Goal: Task Accomplishment & Management: Complete application form

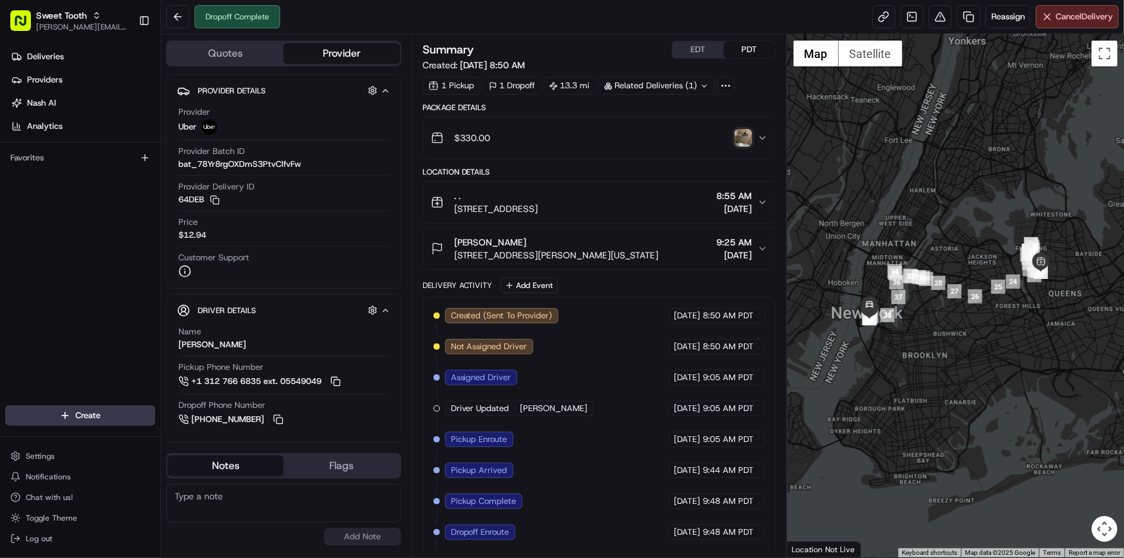
click at [738, 141] on img "button" at bounding box center [743, 138] width 18 height 18
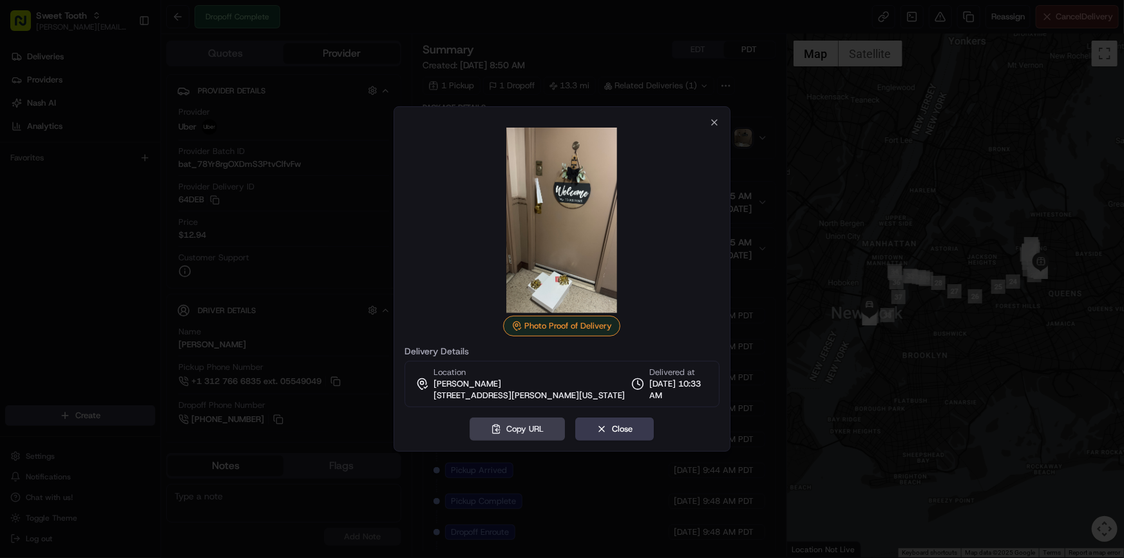
click at [64, 164] on div at bounding box center [562, 279] width 1124 height 558
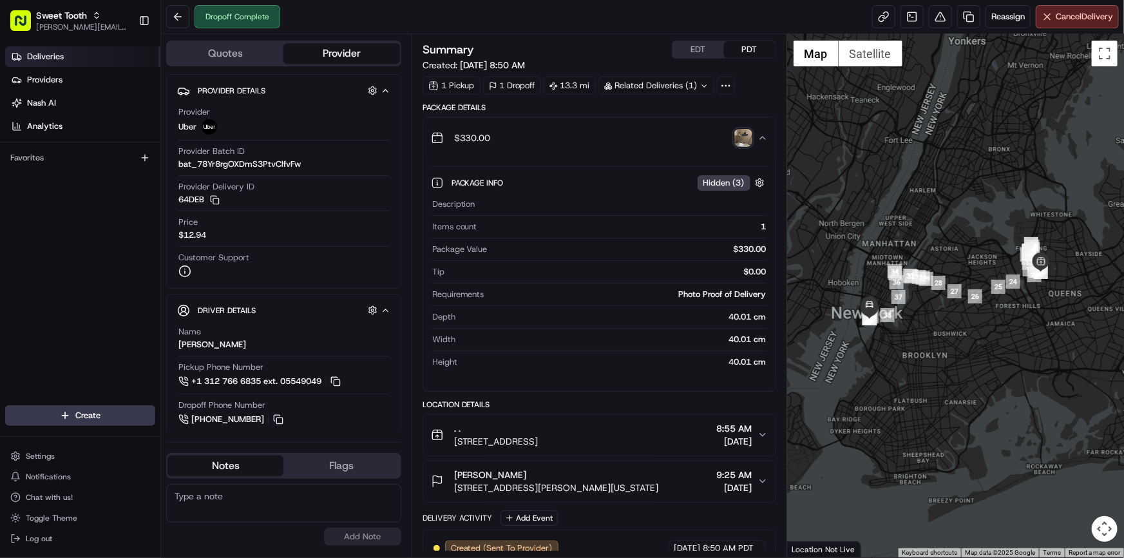
click at [59, 60] on span "Deliveries" at bounding box center [45, 57] width 37 height 12
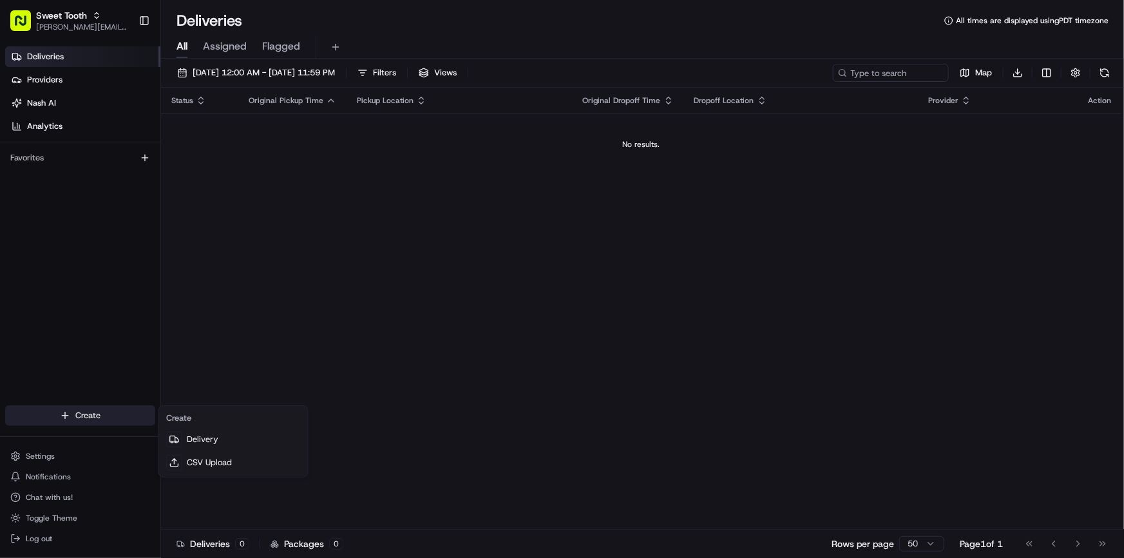
click at [88, 412] on html "Sweet Tooth [PERSON_NAME][EMAIL_ADDRESS][DOMAIN_NAME] Toggle Sidebar Deliveries…" at bounding box center [562, 279] width 1124 height 558
click at [214, 433] on link "Delivery" at bounding box center [233, 439] width 144 height 23
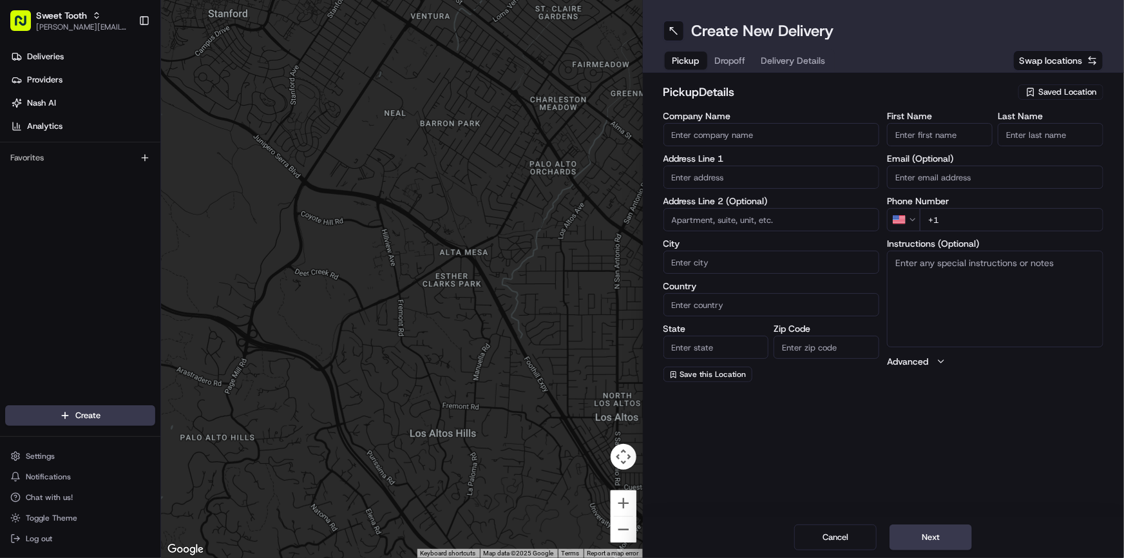
click at [1036, 97] on icon "button" at bounding box center [1030, 92] width 10 height 10
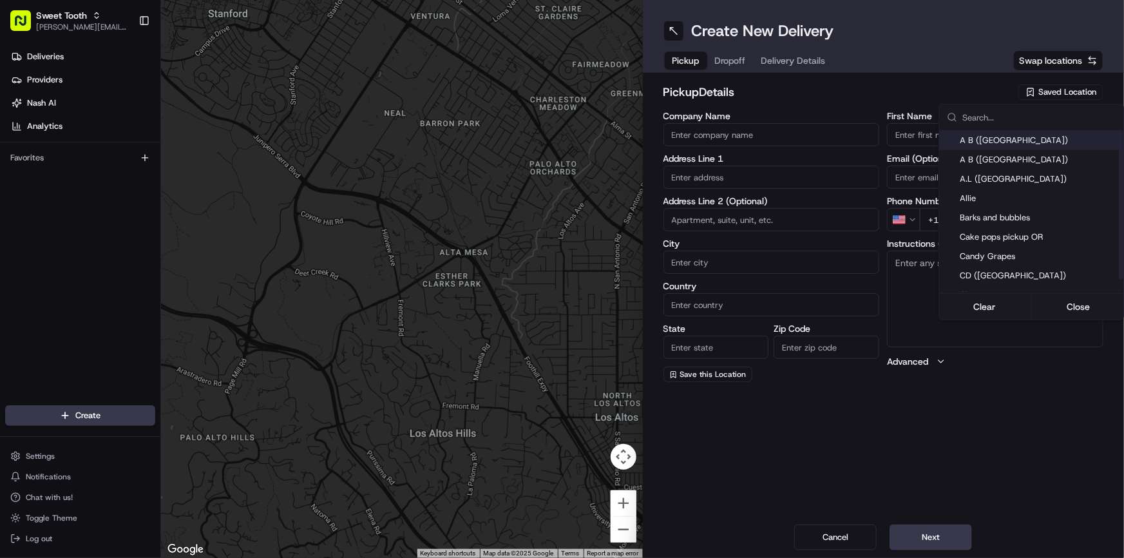
click at [937, 79] on html "Sweet Tooth [PERSON_NAME][EMAIL_ADDRESS][DOMAIN_NAME] Toggle Sidebar Deliveries…" at bounding box center [562, 279] width 1124 height 558
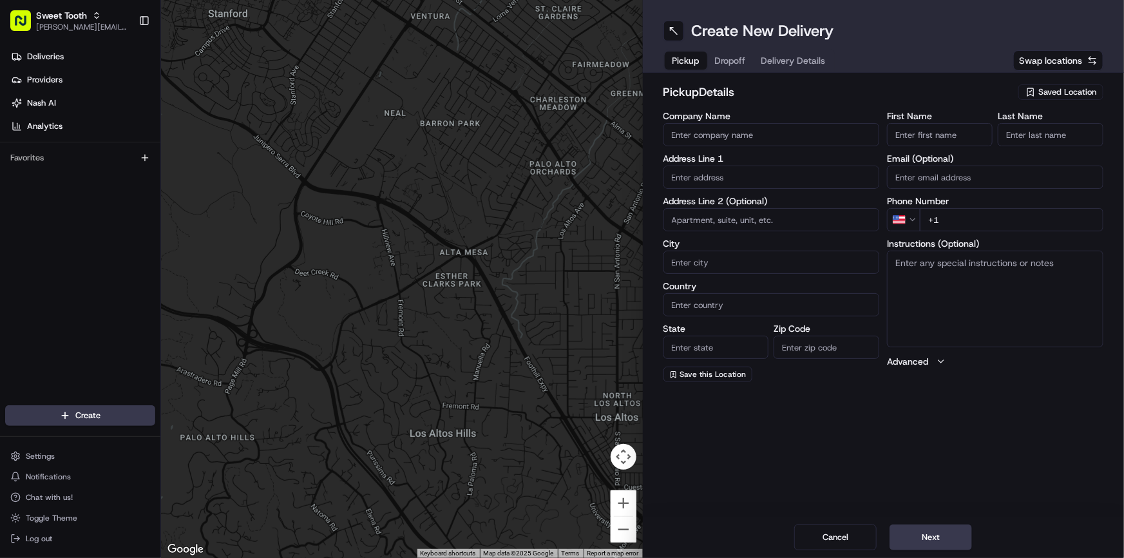
click at [729, 180] on input "text" at bounding box center [771, 177] width 216 height 23
paste input "[STREET_ADDRESS][PERSON_NAME]"
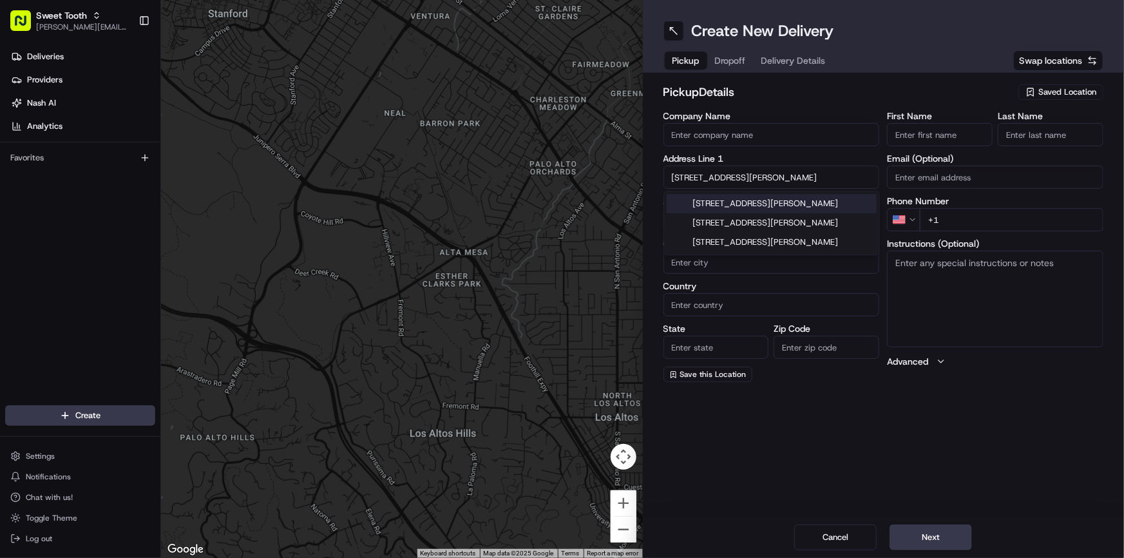
click at [741, 203] on div "[STREET_ADDRESS][PERSON_NAME]" at bounding box center [772, 203] width 210 height 19
type input "[STREET_ADDRESS][PERSON_NAME]"
type input "[GEOGRAPHIC_DATA]"
type input "TN"
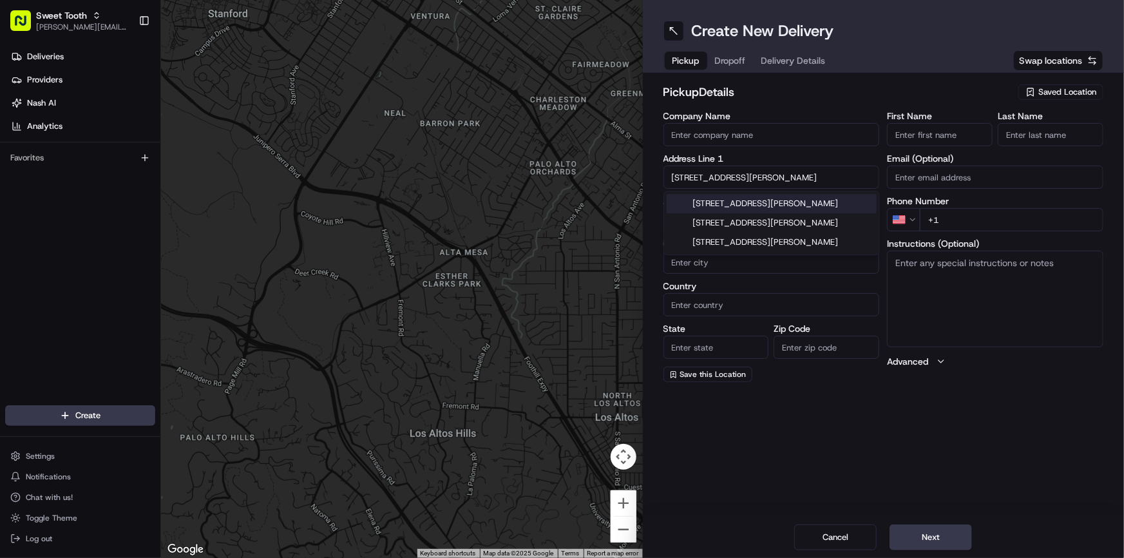
type input "37204"
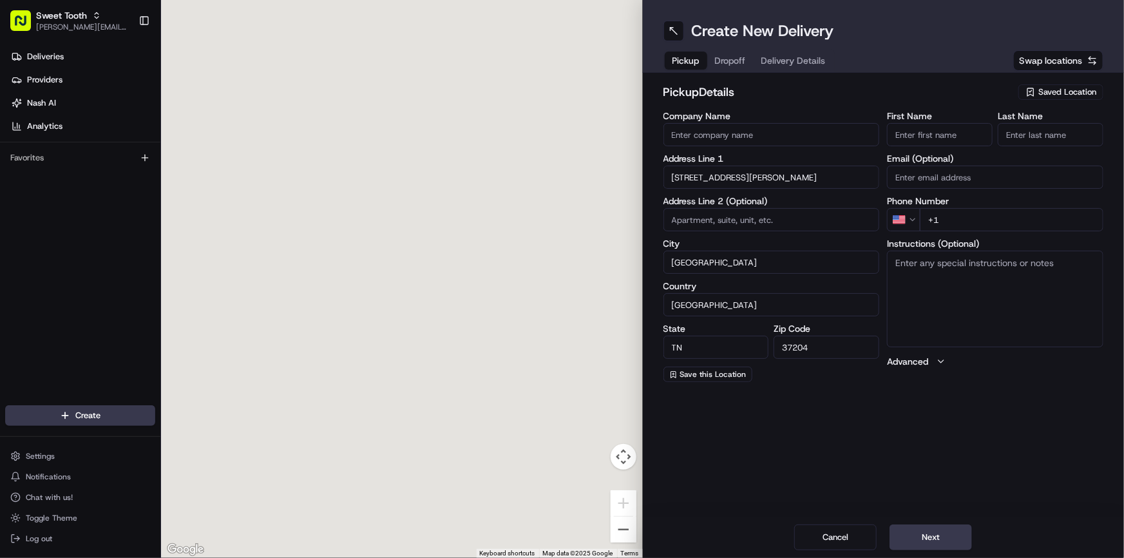
type input "[STREET_ADDRESS][PERSON_NAME]"
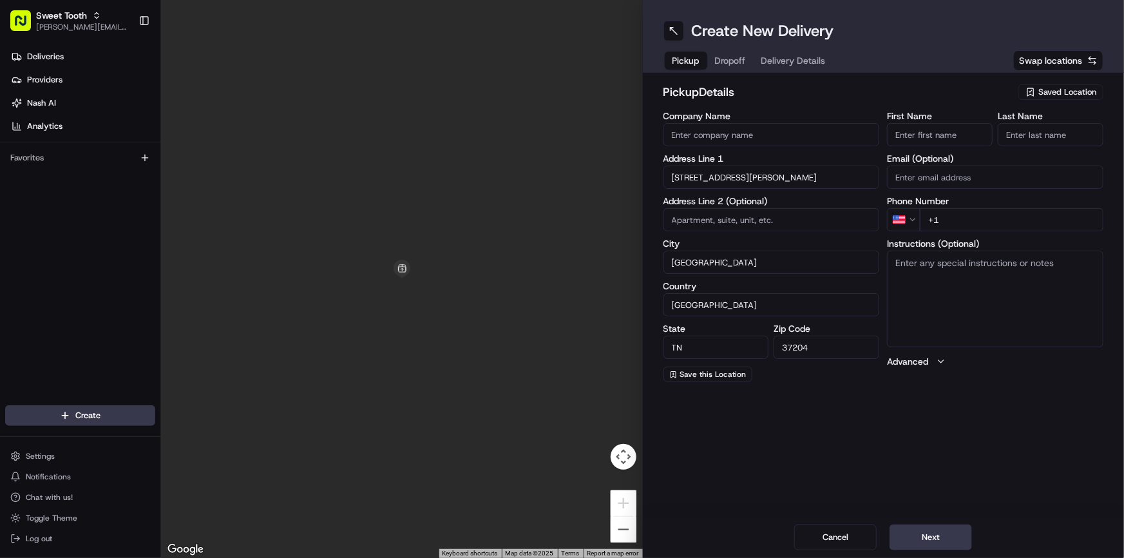
click at [969, 227] on input "+1" at bounding box center [1012, 219] width 184 height 23
type input "[PHONE_NUMBER]"
click at [925, 142] on input "First Name" at bounding box center [940, 134] width 106 height 23
type input "T"
type input "."
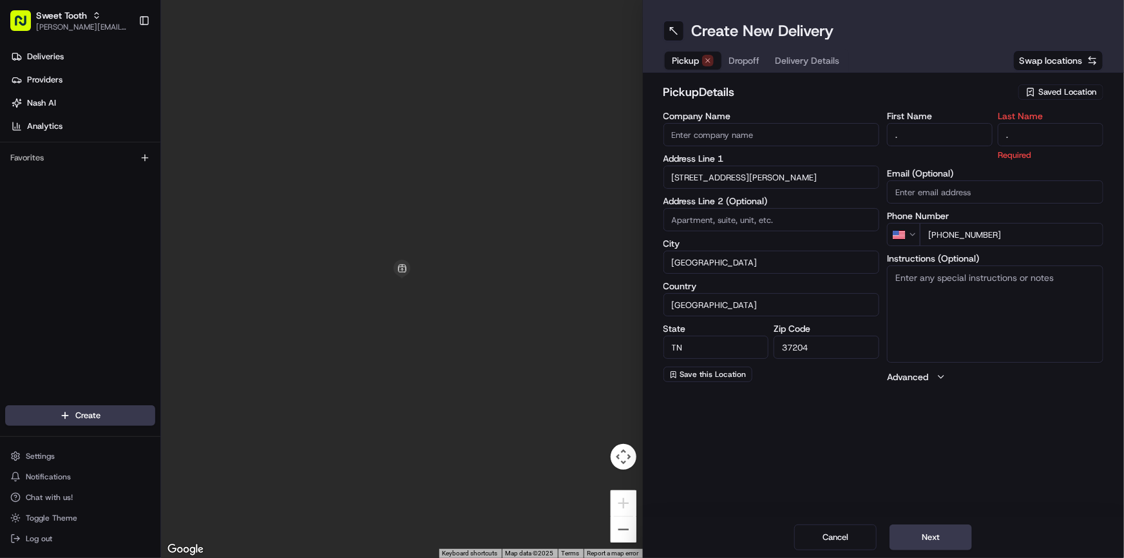
type input "."
click at [908, 115] on label "First Name" at bounding box center [940, 115] width 106 height 9
click at [908, 123] on input "." at bounding box center [940, 134] width 106 height 23
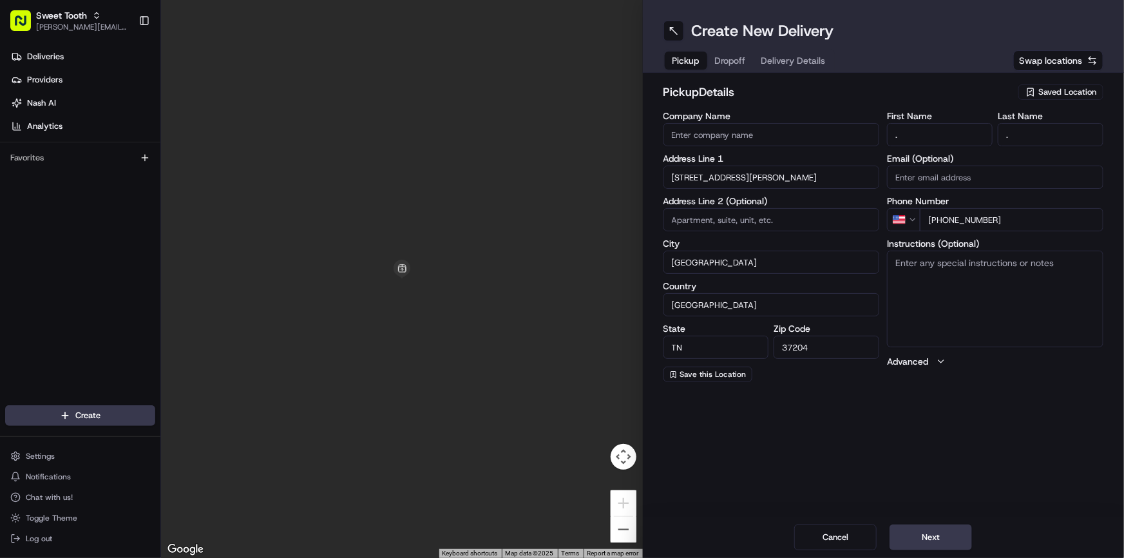
click at [871, 93] on h2 "pickup Details" at bounding box center [837, 92] width 348 height 18
click at [723, 375] on span "Save this Location" at bounding box center [713, 374] width 66 height 10
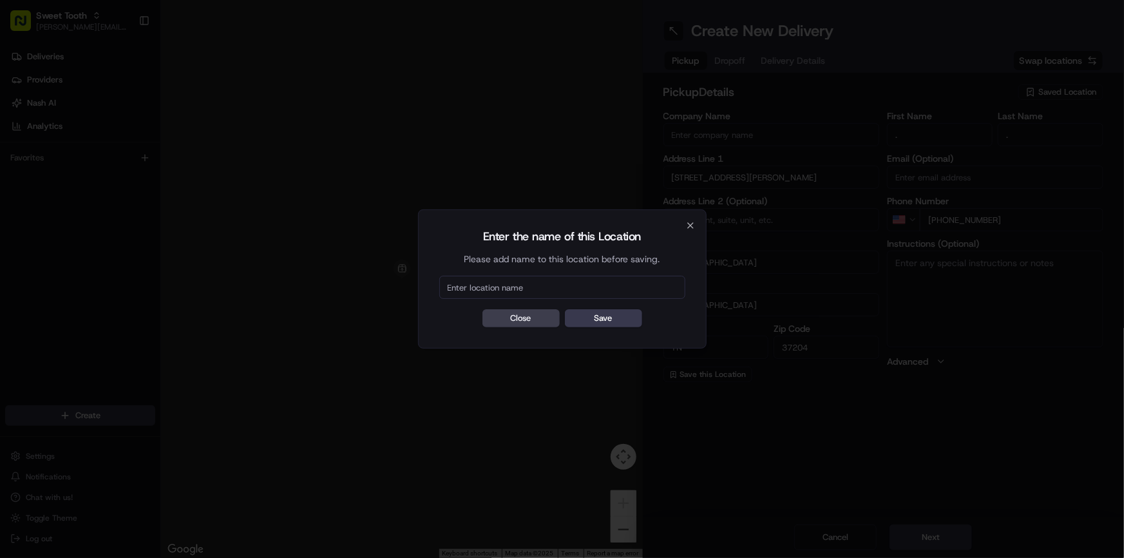
type input "T"
type input "Nashville [GEOGRAPHIC_DATA]"
click at [606, 321] on button "Save" at bounding box center [603, 318] width 77 height 18
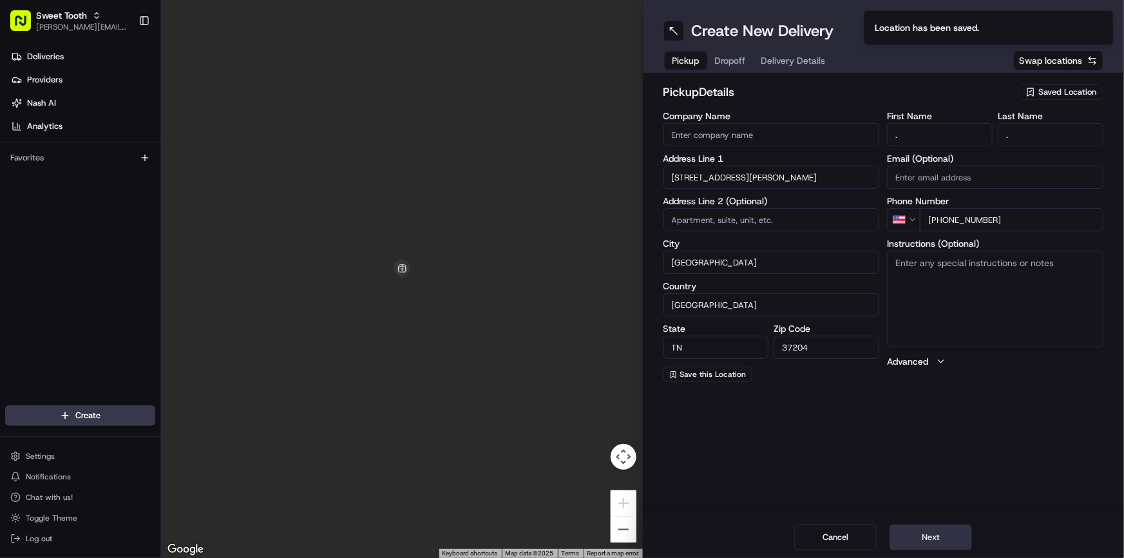
click at [935, 528] on button "Next" at bounding box center [930, 537] width 82 height 26
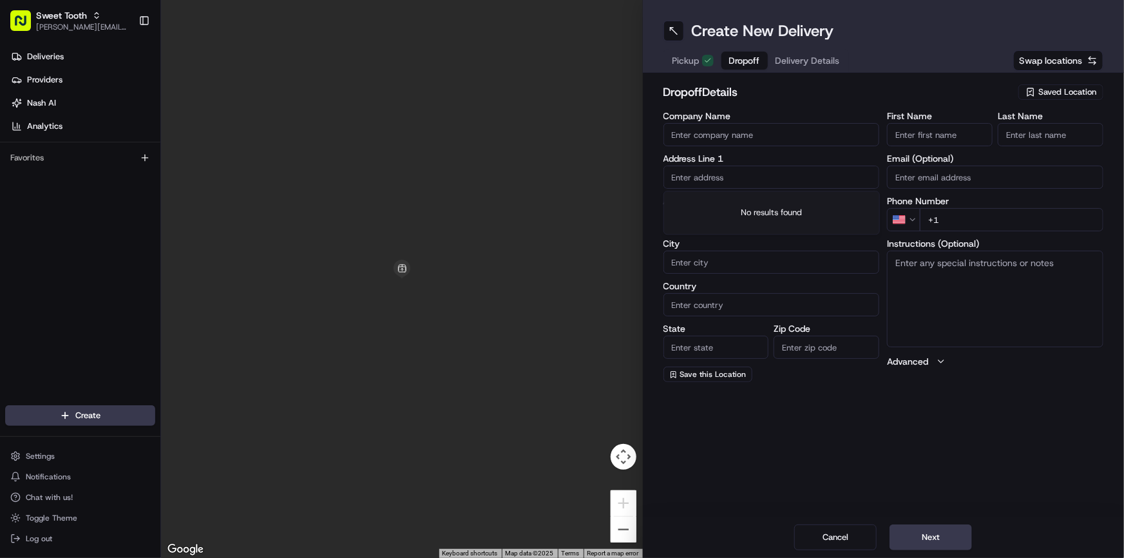
click at [716, 181] on input "text" at bounding box center [771, 177] width 216 height 23
paste input "[STREET_ADDRESS][PERSON_NAME]"
click at [739, 203] on div "[STREET_ADDRESS][PERSON_NAME]" at bounding box center [772, 203] width 210 height 19
type input "[STREET_ADDRESS][PERSON_NAME]"
type input "Franklin"
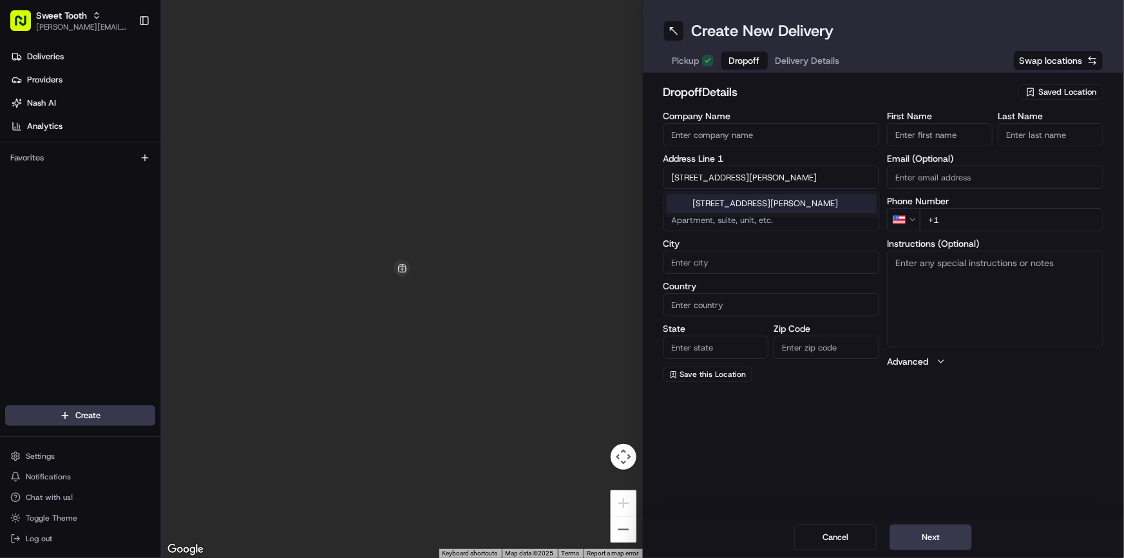
type input "[GEOGRAPHIC_DATA]"
type input "TN"
type input "37064"
type input "[STREET_ADDRESS][PERSON_NAME]"
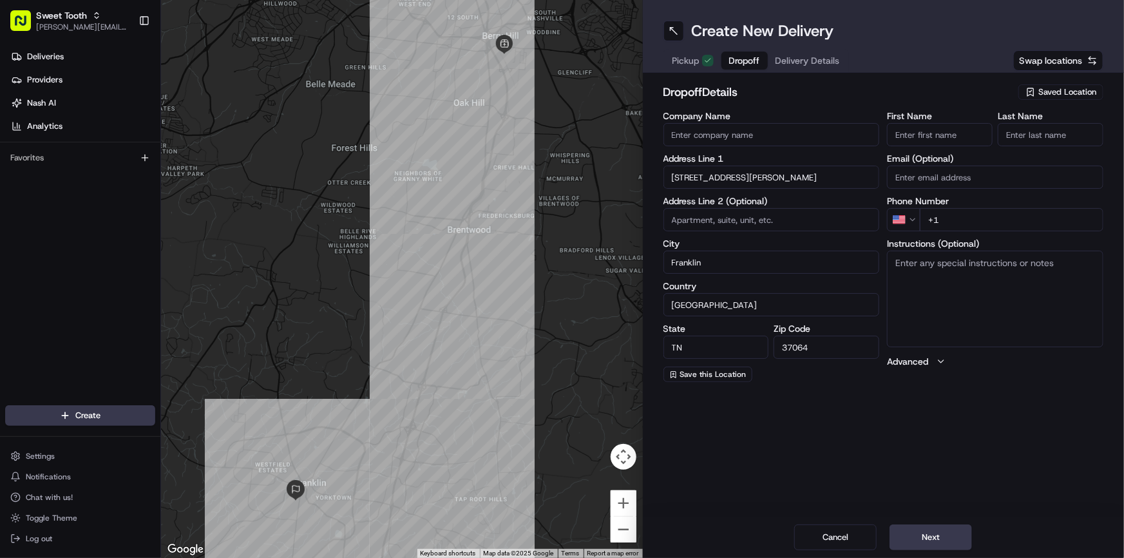
click at [958, 221] on input "+1" at bounding box center [1012, 219] width 184 height 23
type input "[PHONE_NUMBER]"
click at [951, 136] on input "First Name" at bounding box center [940, 134] width 106 height 23
type input "Franklin"
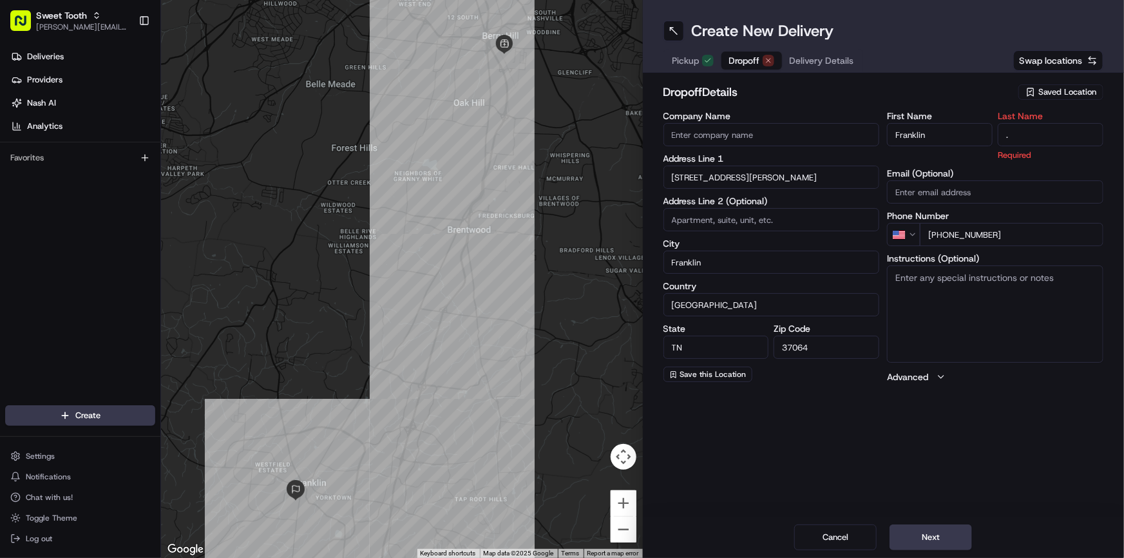
type input "."
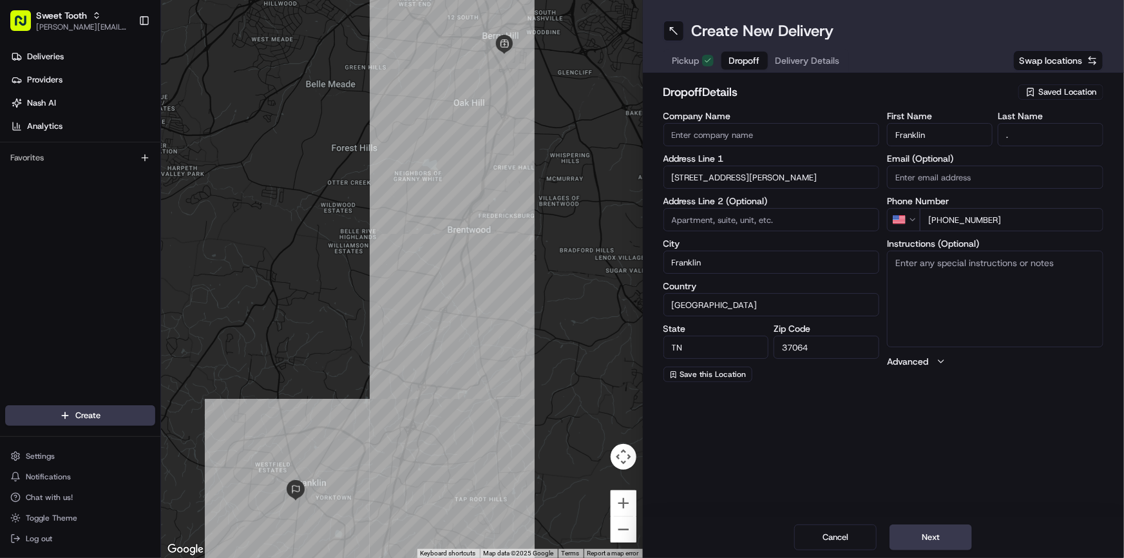
click at [947, 100] on h2 "dropoff Details" at bounding box center [837, 92] width 348 height 18
click at [951, 535] on button "Next" at bounding box center [930, 537] width 82 height 26
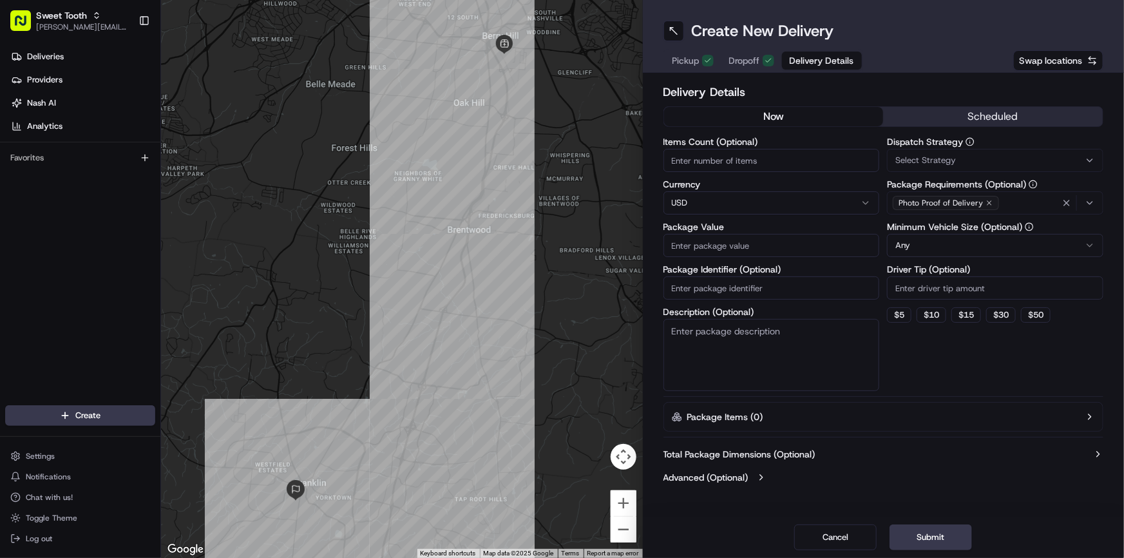
click at [716, 243] on input "Package Value" at bounding box center [771, 245] width 216 height 23
type input "66"
click at [906, 536] on button "Submit" at bounding box center [930, 537] width 82 height 26
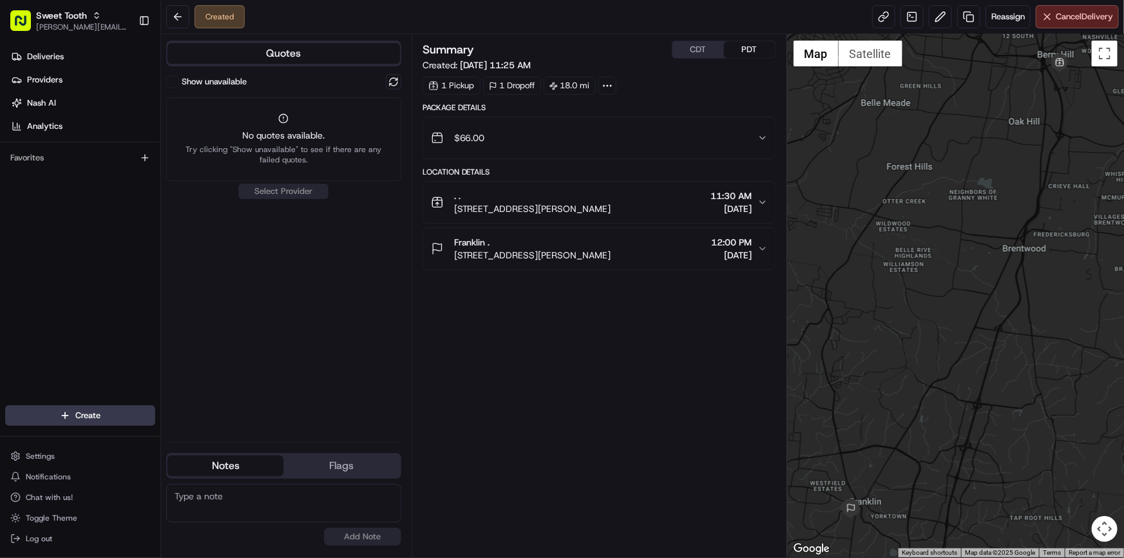
click at [183, 82] on label "Show unavailable" at bounding box center [214, 82] width 65 height 12
click at [179, 82] on button "Show unavailable" at bounding box center [172, 81] width 13 height 13
click at [183, 82] on label "Show unavailable" at bounding box center [214, 82] width 65 height 12
click at [179, 82] on button "Show unavailable" at bounding box center [172, 81] width 13 height 13
click at [88, 54] on link "Deliveries" at bounding box center [82, 56] width 155 height 21
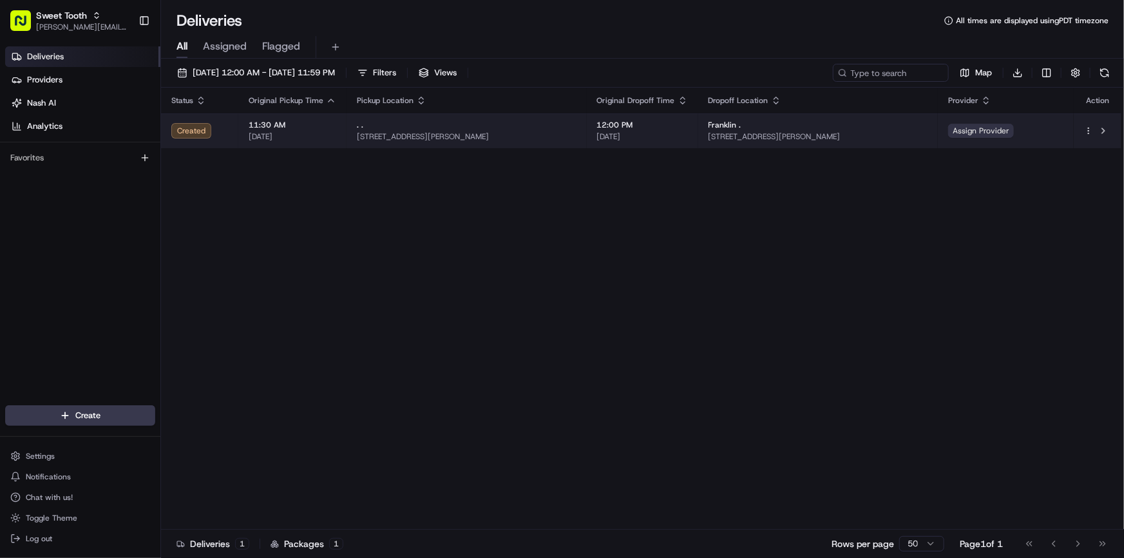
click at [993, 135] on span "Assign Provider" at bounding box center [981, 131] width 66 height 14
